Goal: Information Seeking & Learning: Check status

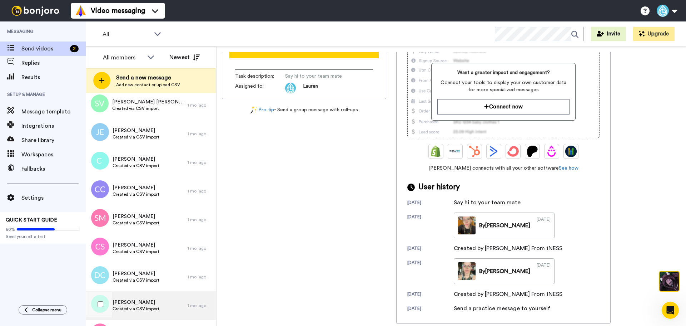
scroll to position [107, 0]
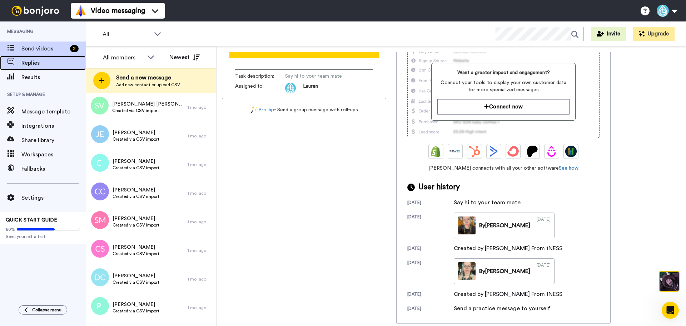
click at [40, 61] on span "Replies" at bounding box center [53, 63] width 64 height 9
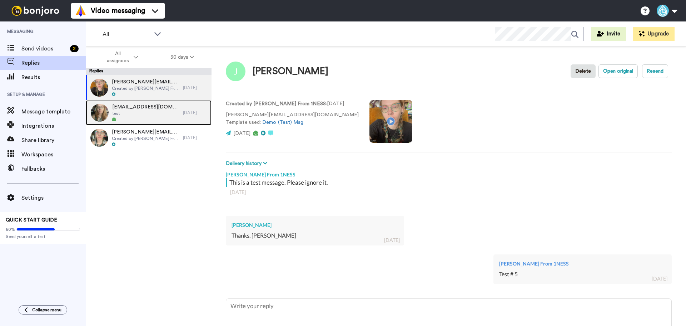
click at [150, 115] on span "test" at bounding box center [145, 113] width 67 height 6
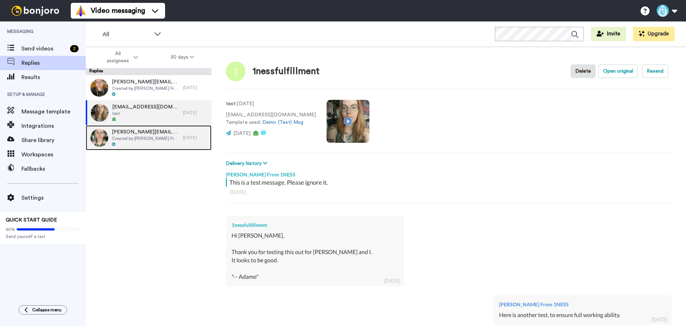
click at [150, 136] on span "Created by [PERSON_NAME] From 1NESS" at bounding box center [146, 138] width 68 height 6
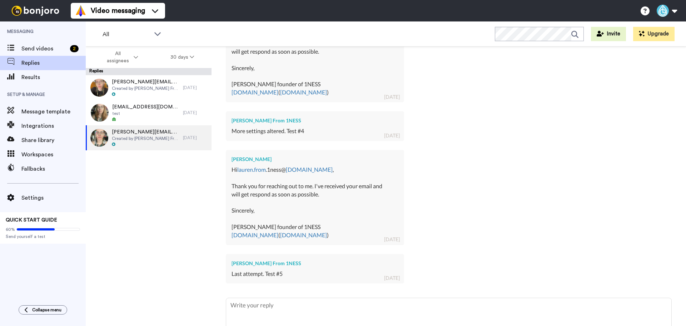
scroll to position [929, 0]
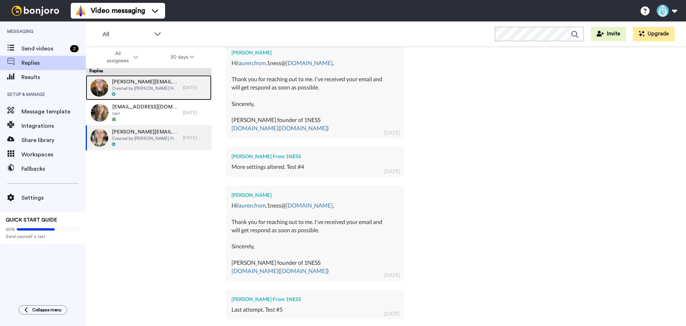
click at [143, 87] on span "Created by [PERSON_NAME] From 1NESS" at bounding box center [146, 88] width 68 height 6
type textarea "x"
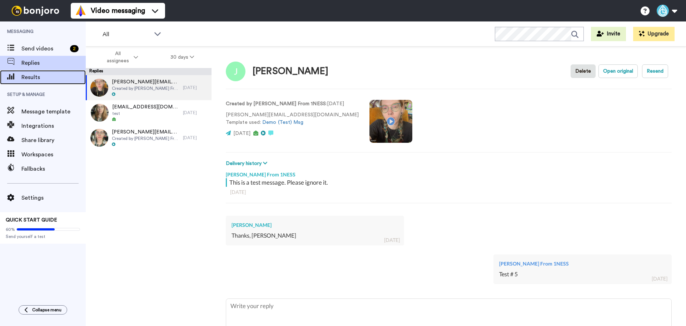
click at [31, 74] on span "Results" at bounding box center [53, 77] width 64 height 9
